Goal: Transaction & Acquisition: Purchase product/service

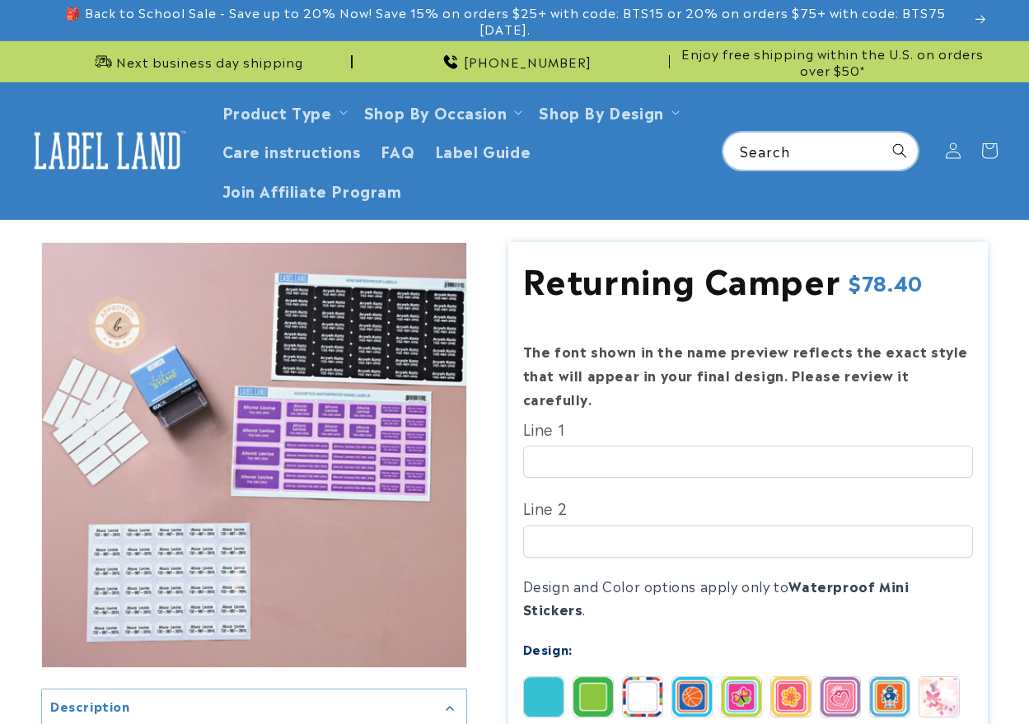
click at [778, 133] on input "Search" at bounding box center [820, 151] width 194 height 37
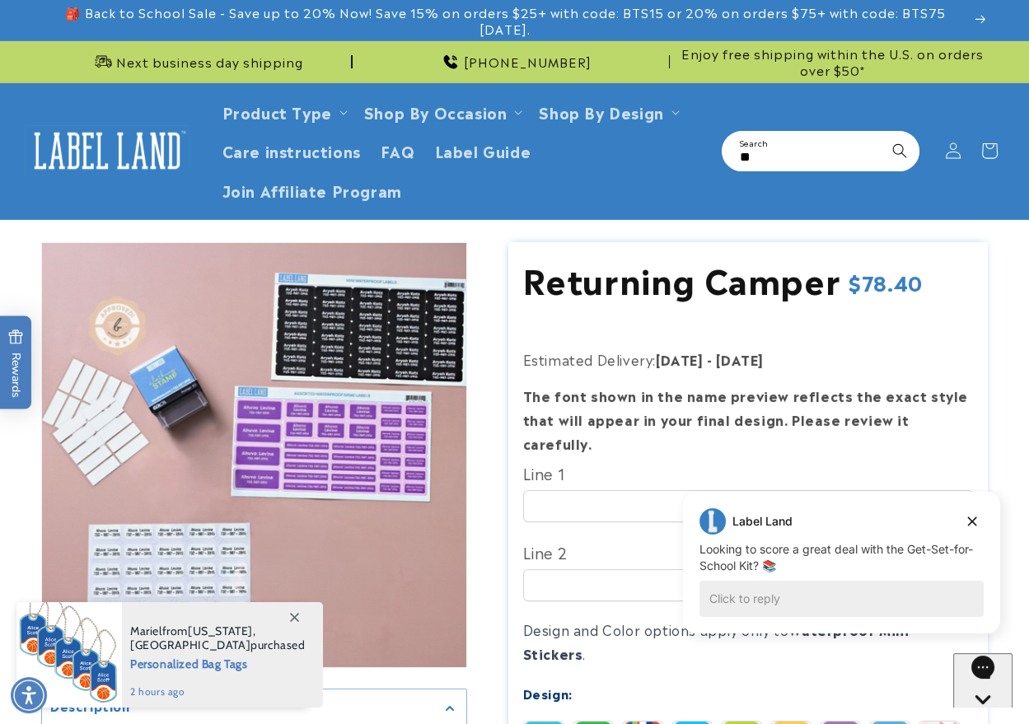
click at [815, 150] on input "**" at bounding box center [820, 151] width 194 height 37
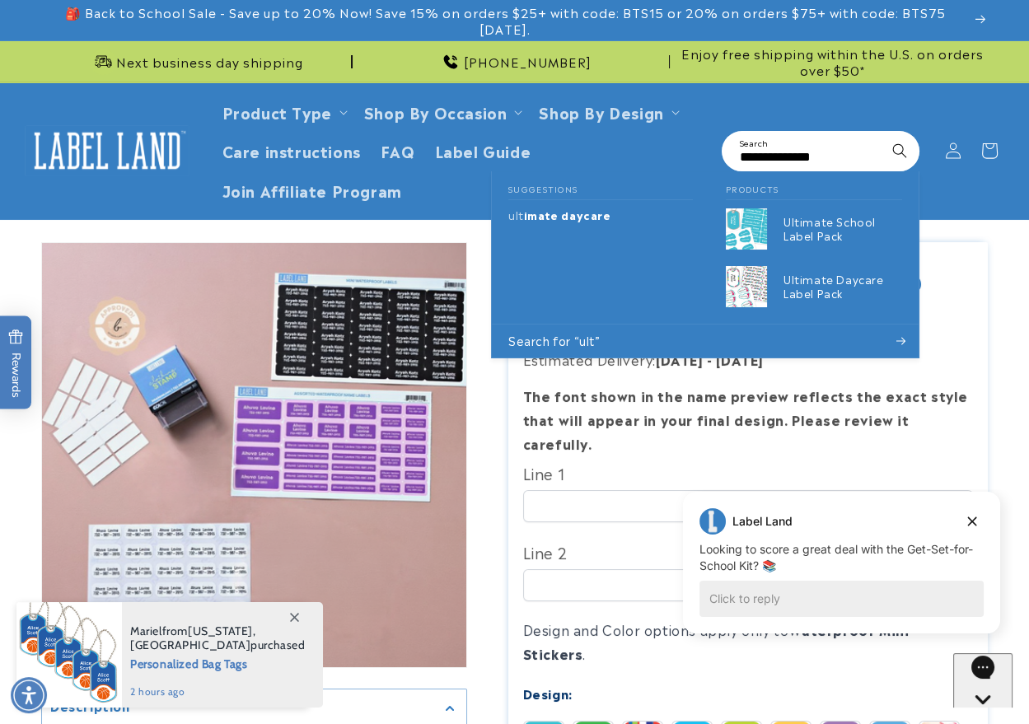
scroll to position [0, 15]
type input "**********"
click at [881, 133] on button "Search" at bounding box center [899, 151] width 36 height 36
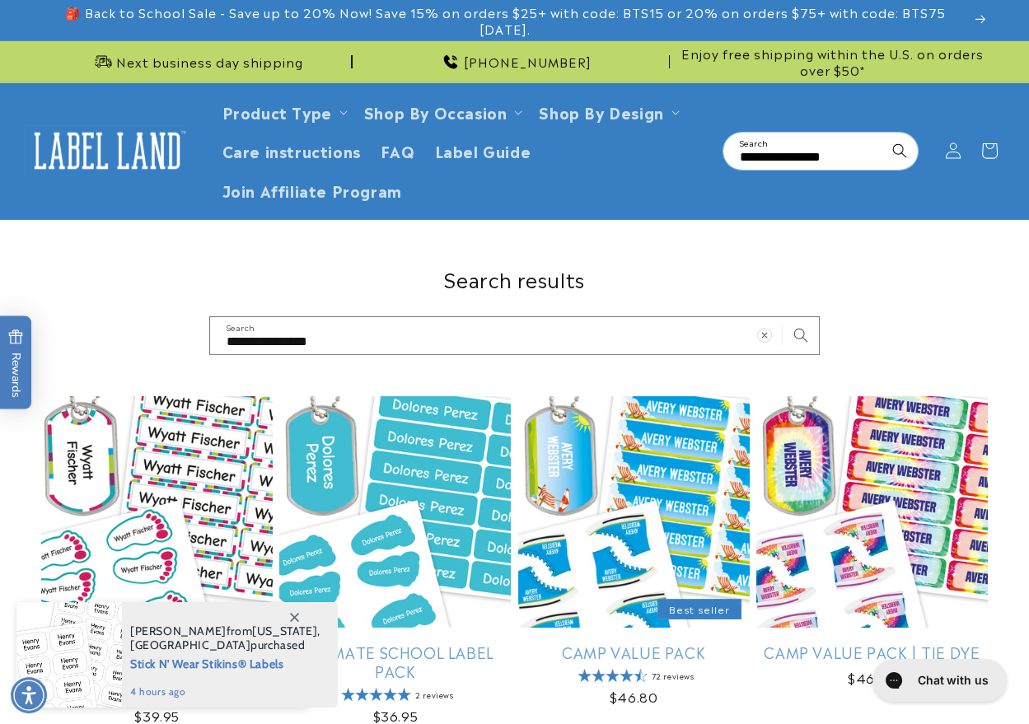
click at [125, 643] on link "Ultimate Daycare Label Pack" at bounding box center [156, 662] width 231 height 39
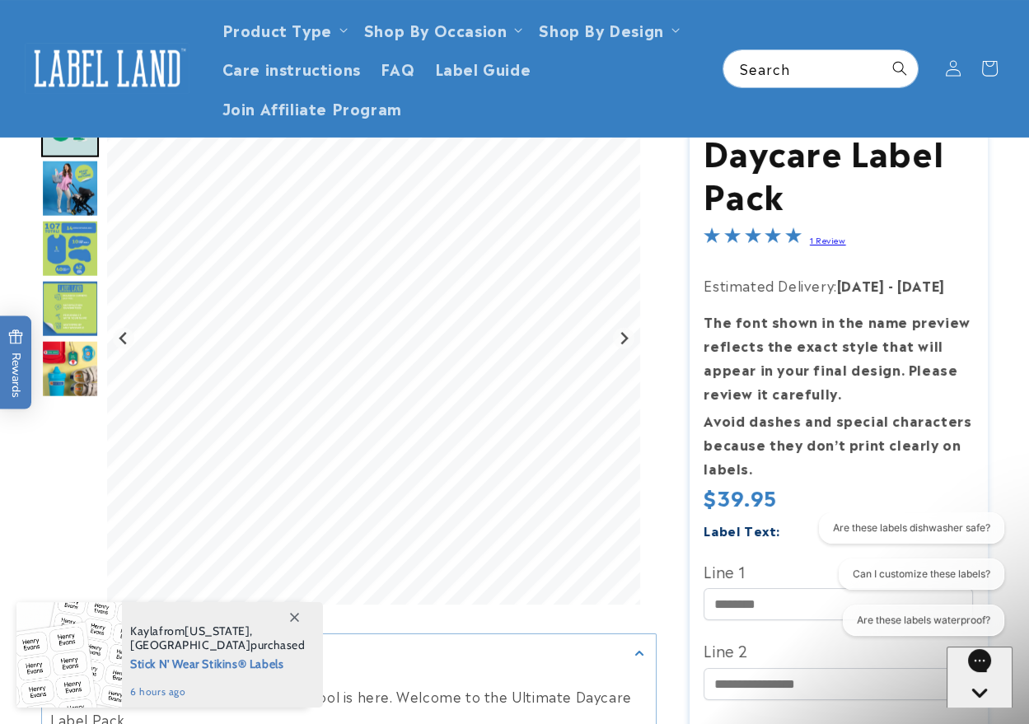
scroll to position [91, 0]
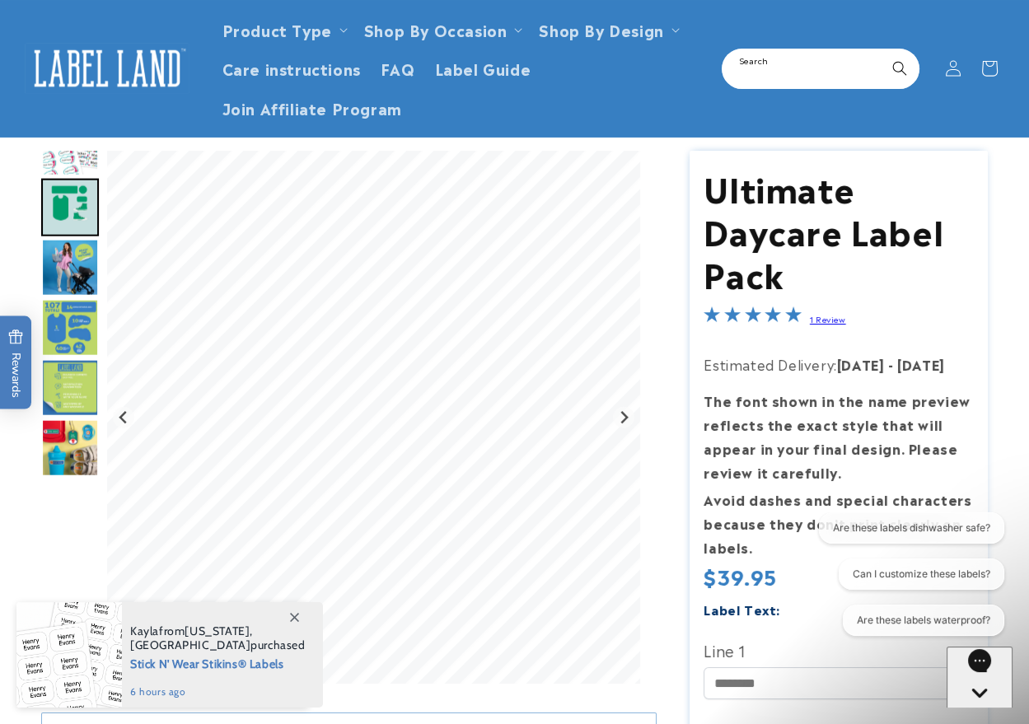
click at [843, 79] on input "Search" at bounding box center [820, 68] width 194 height 37
type input "**********"
click at [881, 50] on button "Search" at bounding box center [899, 68] width 36 height 36
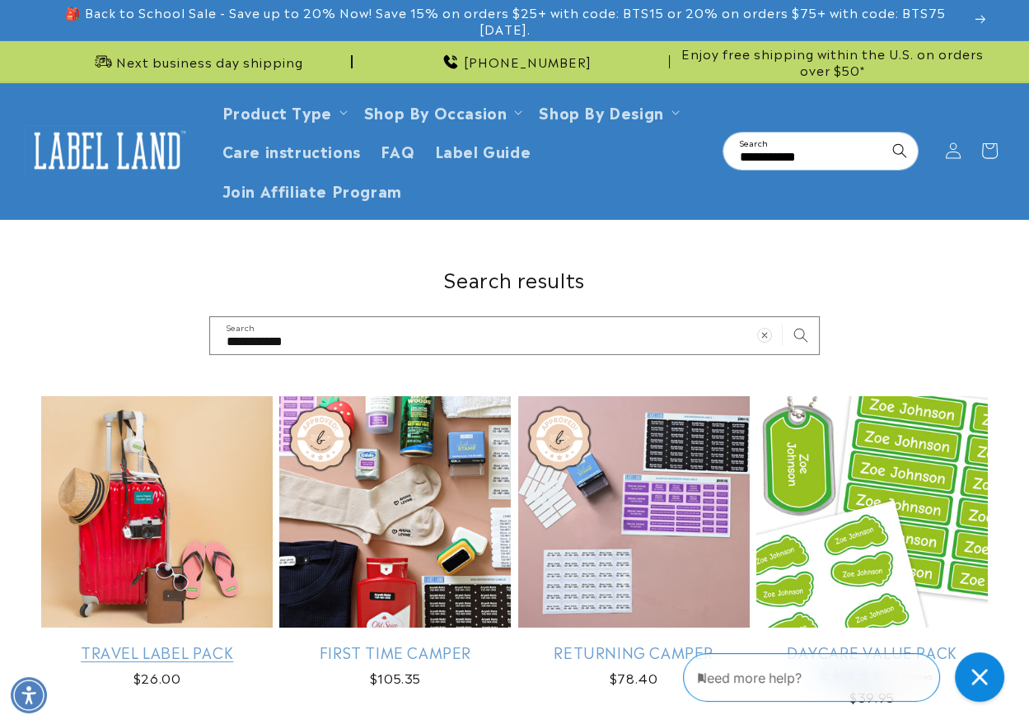
click at [140, 643] on link "Travel Label Pack" at bounding box center [156, 652] width 231 height 19
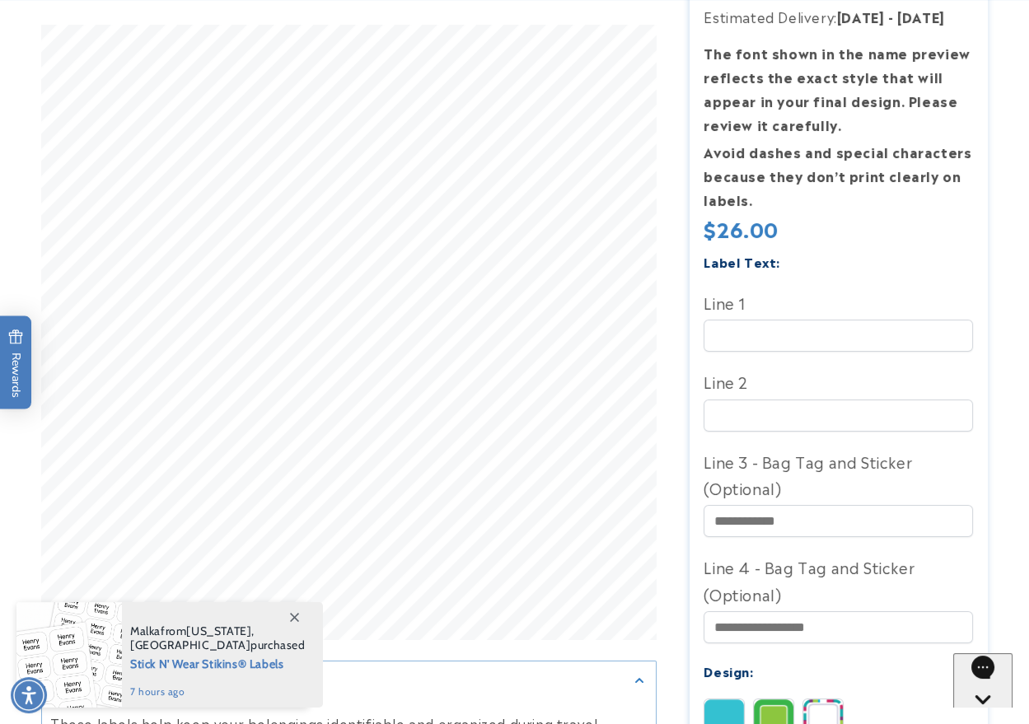
scroll to position [640, 0]
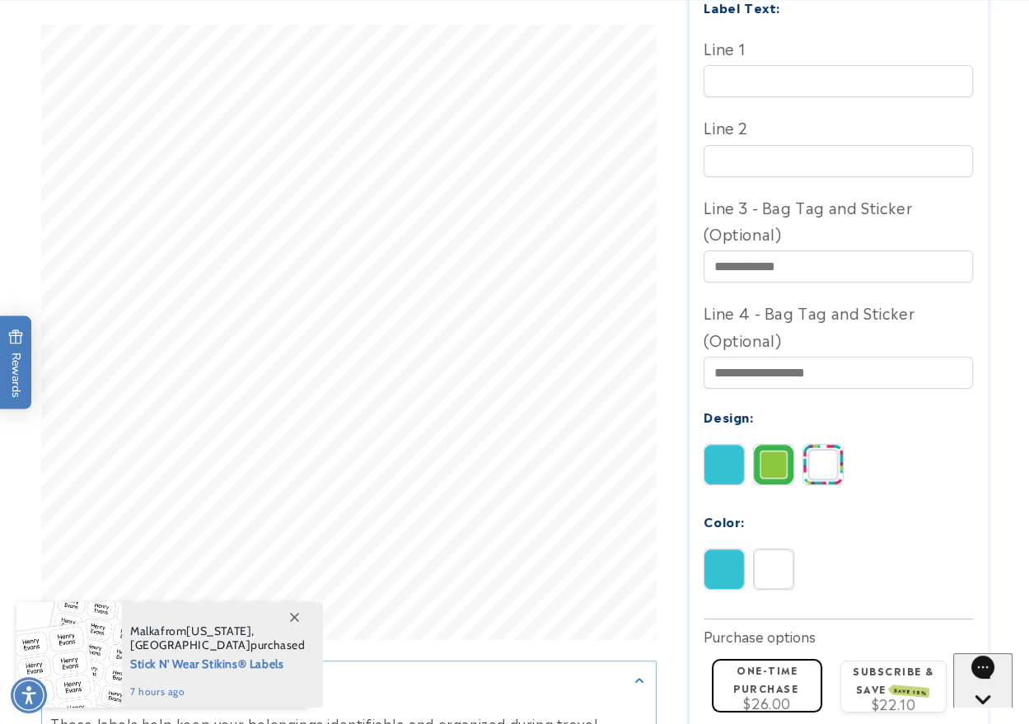
click at [303, 618] on span at bounding box center [294, 617] width 30 height 30
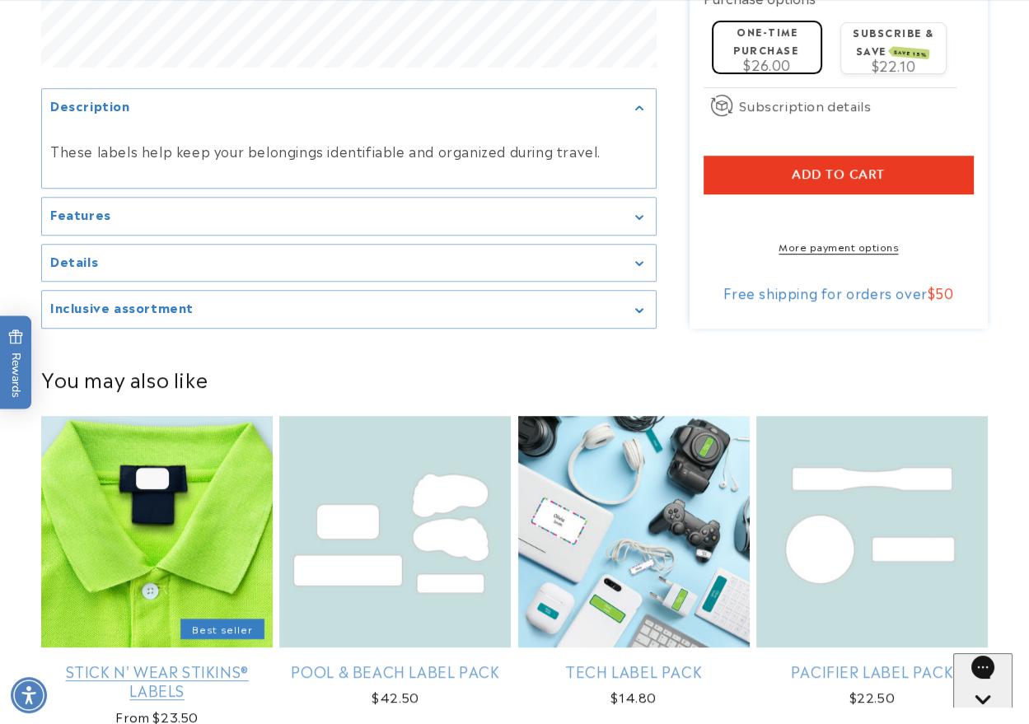
scroll to position [1281, 0]
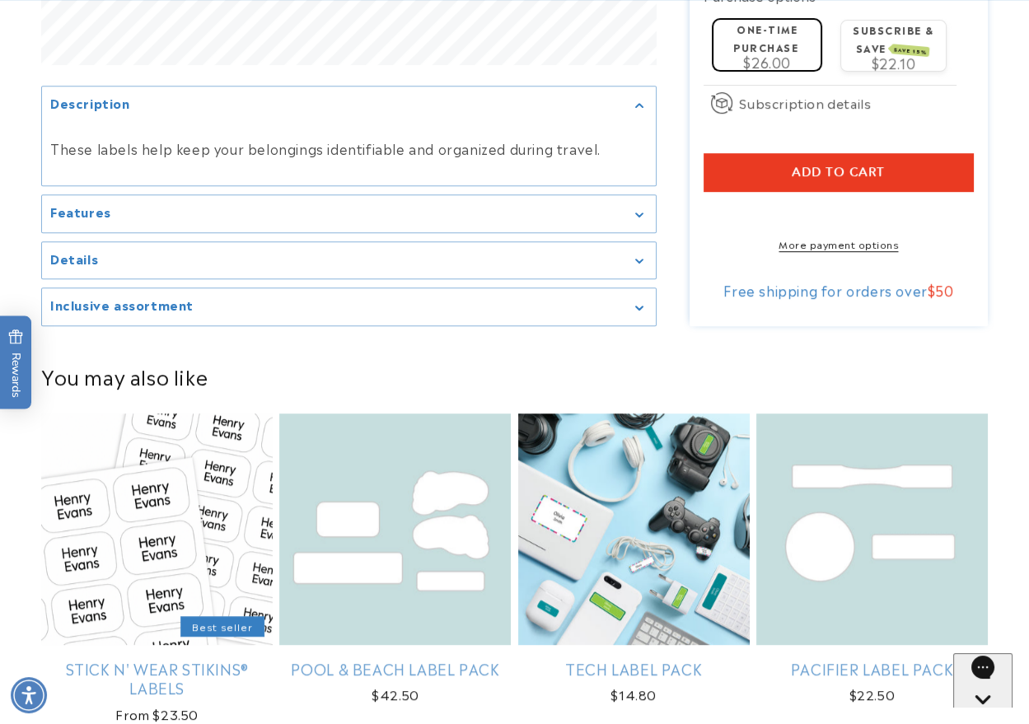
click at [148, 324] on summary "Inclusive assortment" at bounding box center [349, 306] width 614 height 37
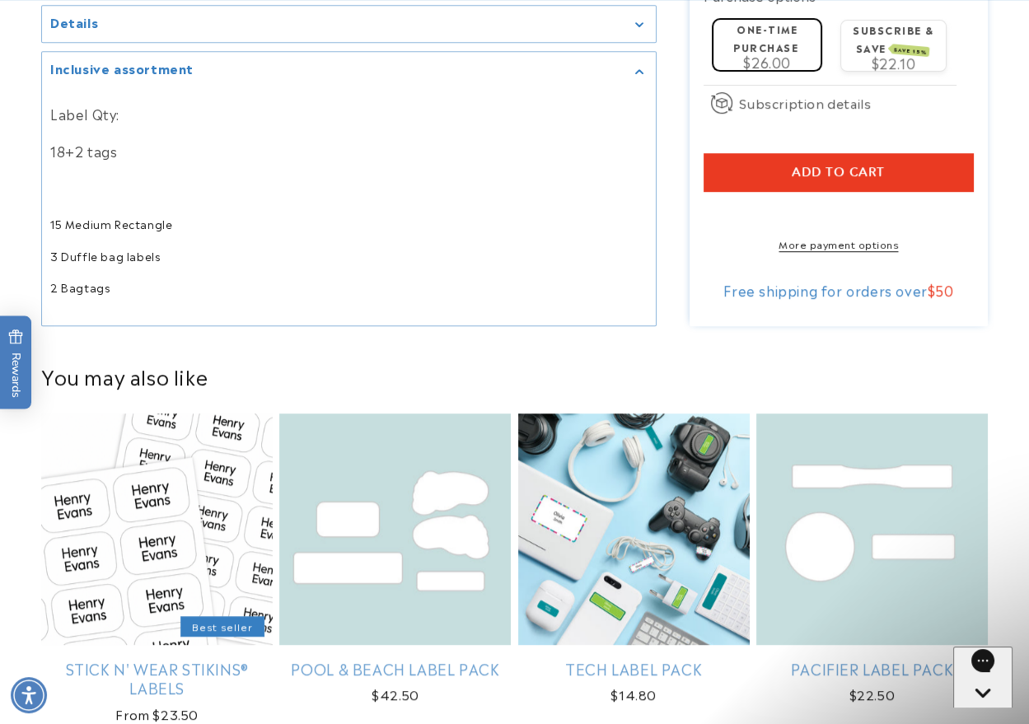
scroll to position [0, 0]
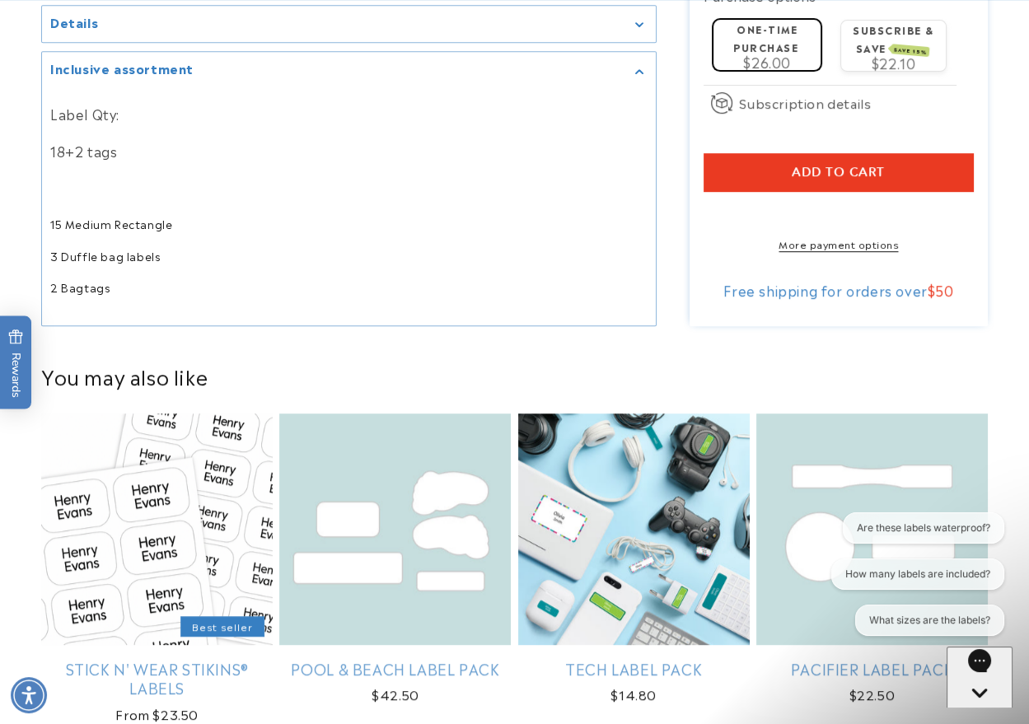
click at [253, 358] on product-recommendations "You may also like Stick N' Wear Stikins® Labels Best seller Stick N' Wear Stiki…" at bounding box center [514, 547] width 1029 height 427
click at [599, 347] on product-recommendations "You may also like Stick N' Wear Stikins® Labels Best seller Stick N' Wear Stiki…" at bounding box center [514, 547] width 1029 height 427
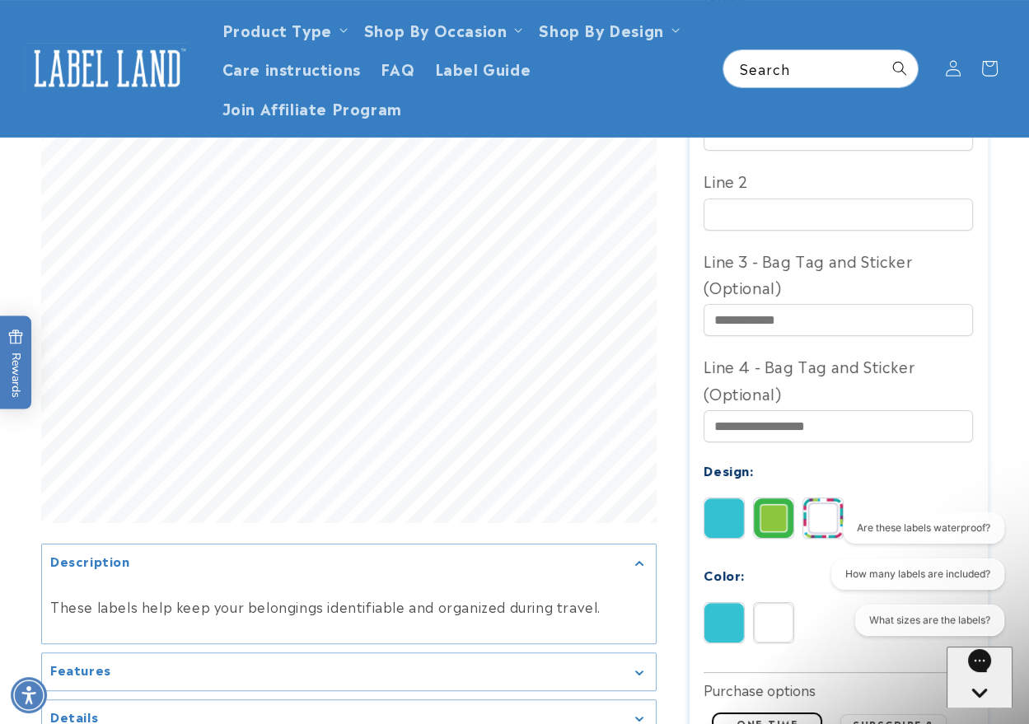
scroll to position [549, 0]
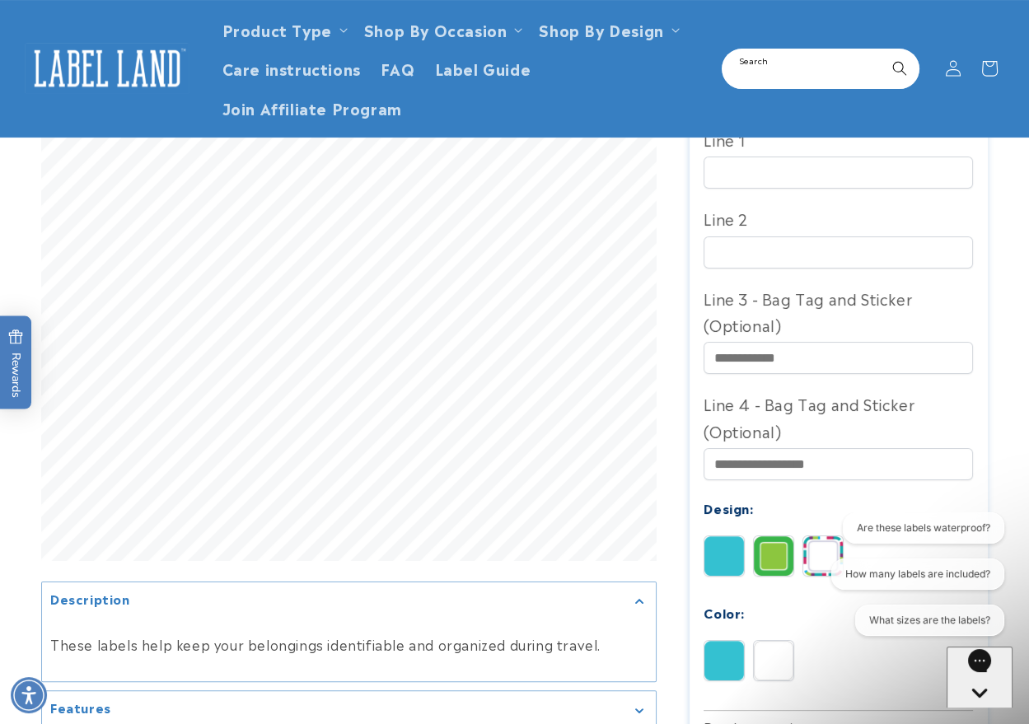
click at [844, 62] on input "Search" at bounding box center [820, 68] width 194 height 37
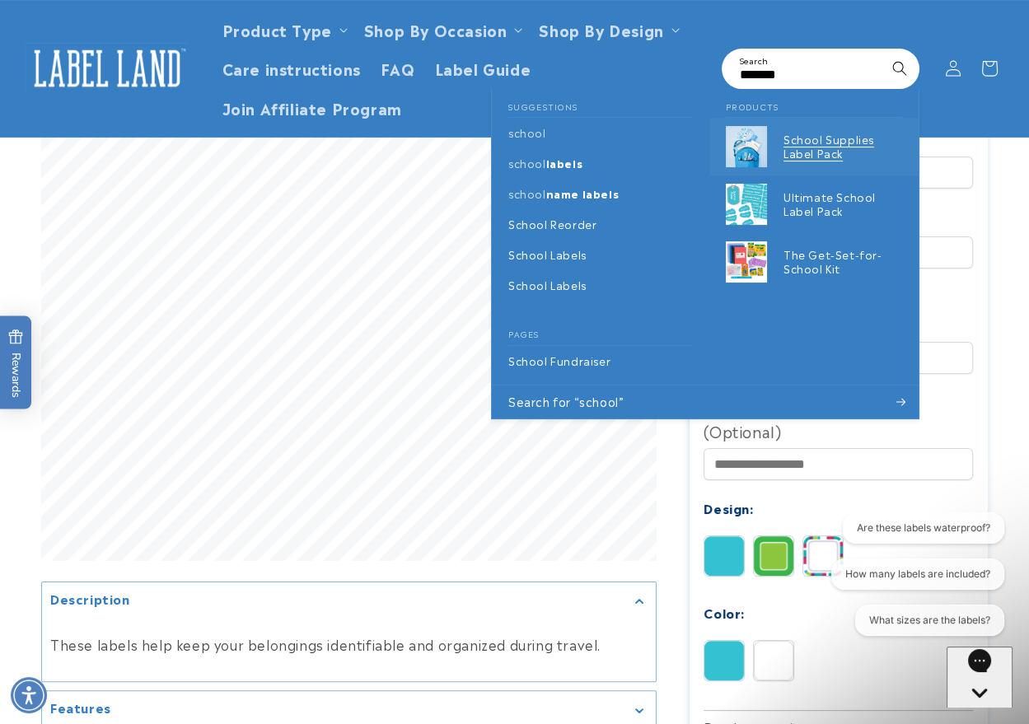
type input "******"
click at [804, 154] on p "School Supplies Label Pack" at bounding box center [842, 147] width 119 height 28
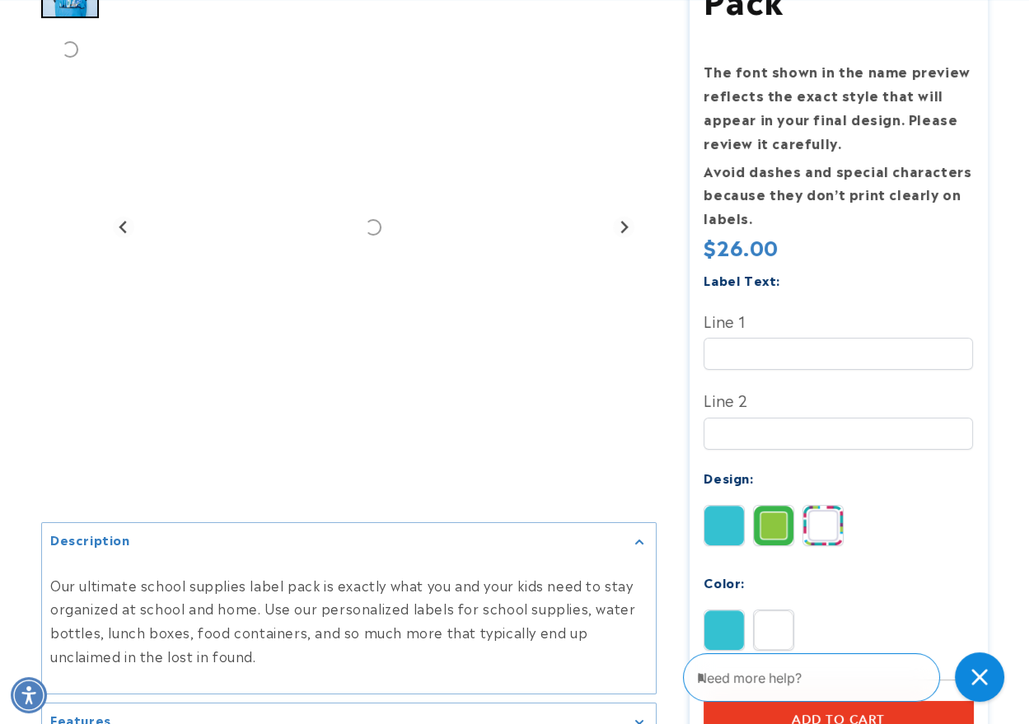
scroll to position [731, 0]
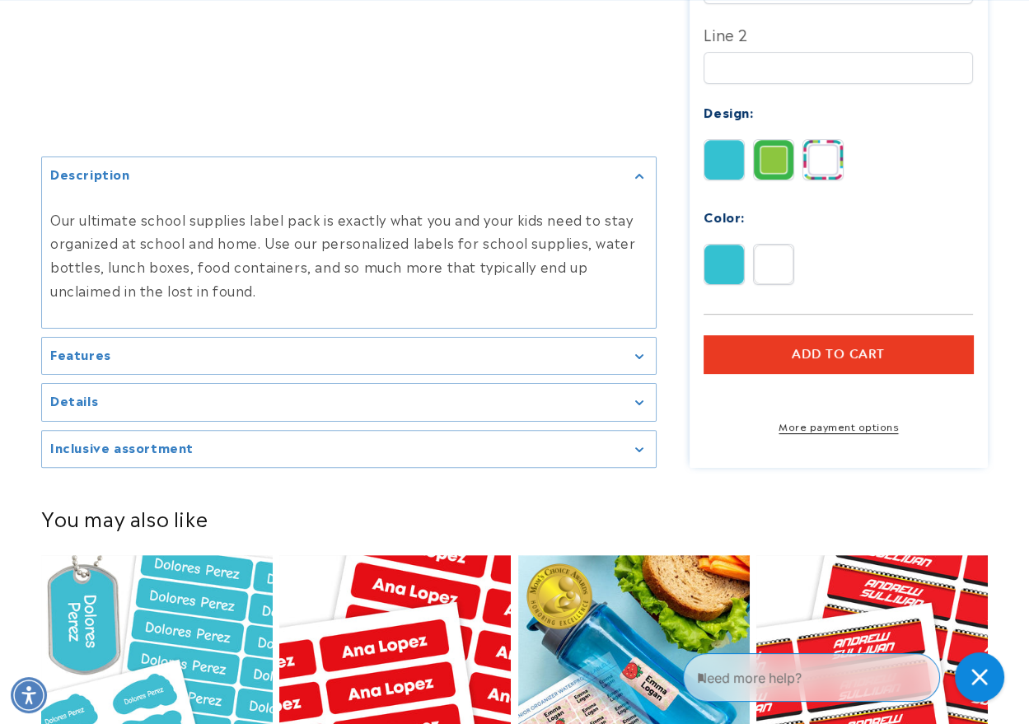
click at [147, 456] on h2 "Inclusive assortment" at bounding box center [121, 447] width 143 height 16
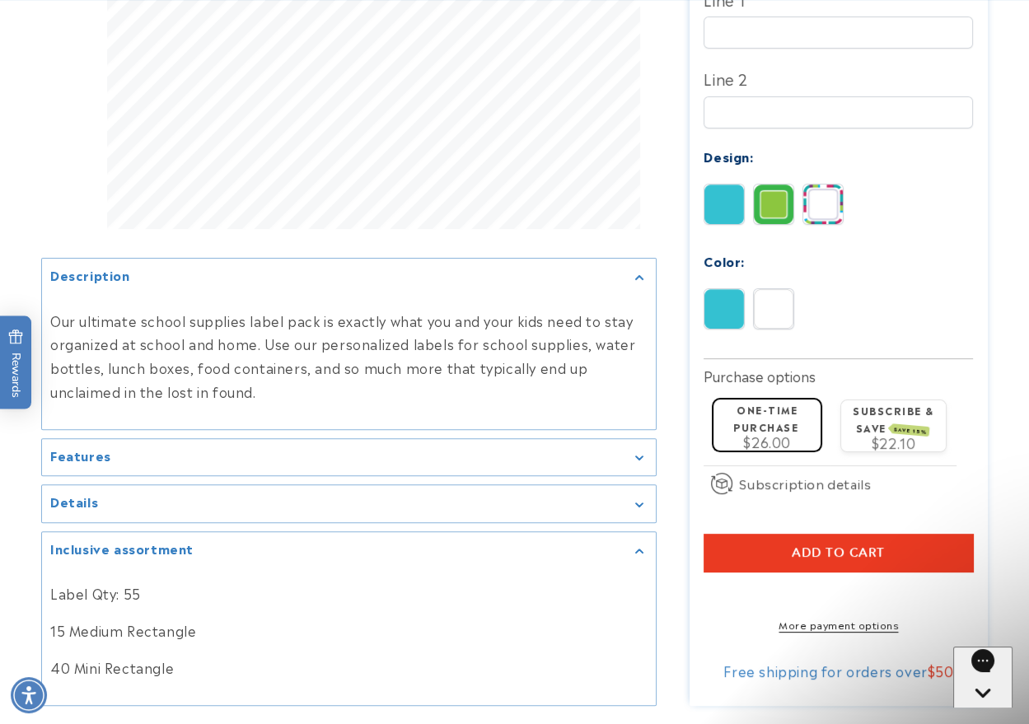
scroll to position [0, 0]
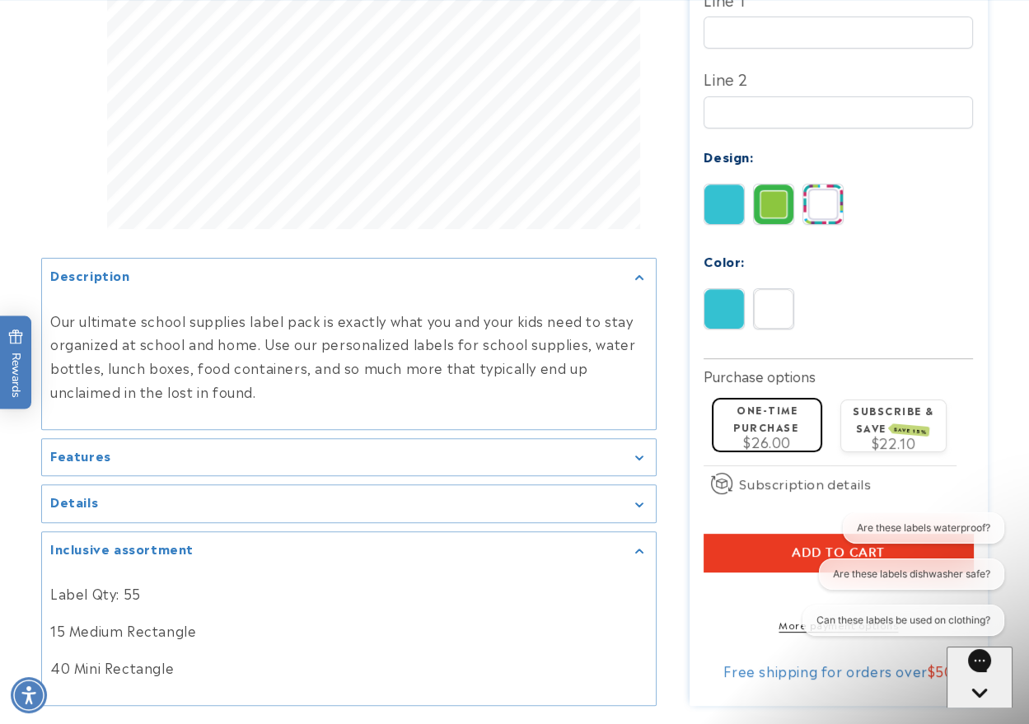
click at [1012, 353] on div "Description Features" at bounding box center [514, 108] width 1029 height 1195
